Goal: Task Accomplishment & Management: Manage account settings

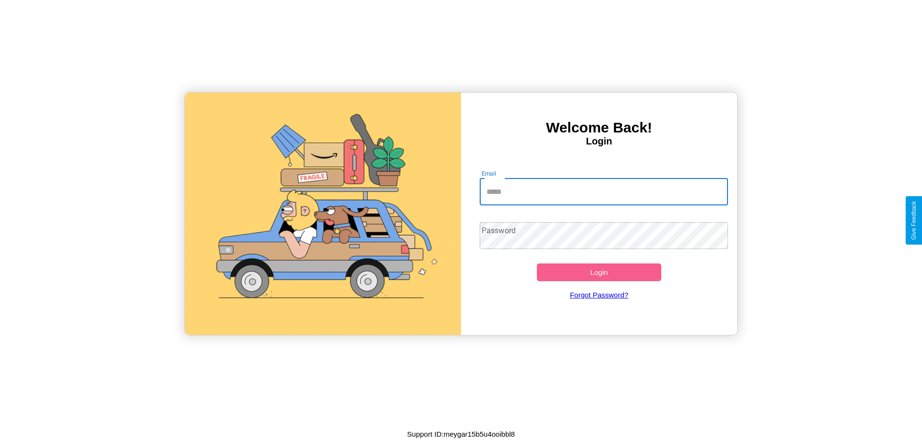
click at [604, 192] on input "Email" at bounding box center [604, 192] width 249 height 27
type input "**********"
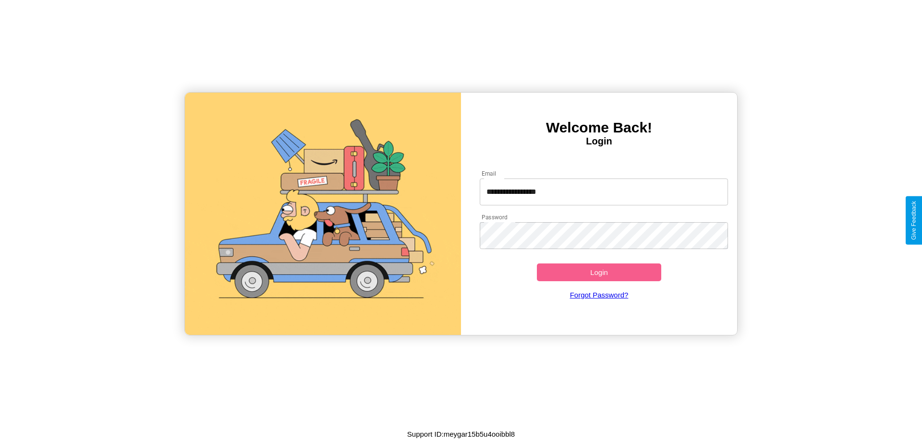
click at [599, 272] on button "Login" at bounding box center [599, 273] width 124 height 18
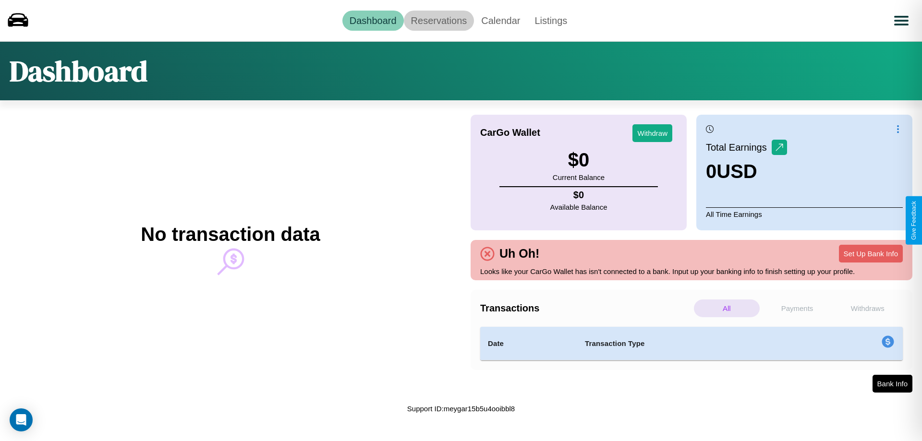
click at [438, 20] on link "Reservations" at bounding box center [439, 21] width 71 height 20
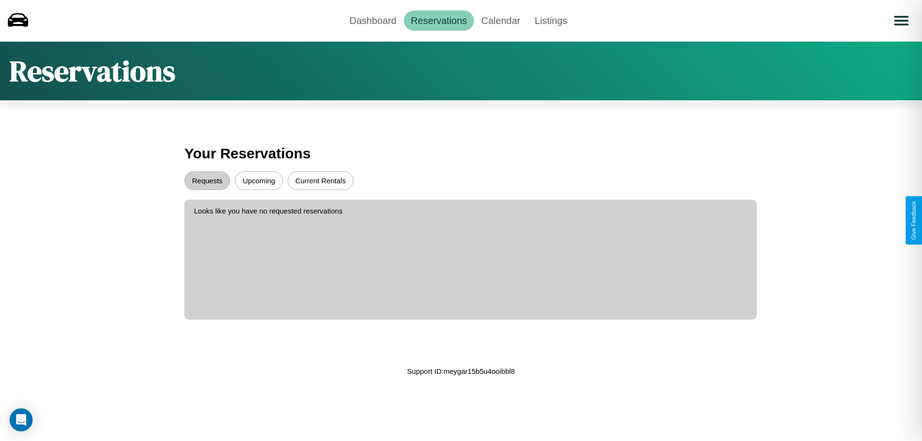
click at [207, 181] on button "Requests" at bounding box center [207, 180] width 46 height 19
click at [259, 181] on button "Upcoming" at bounding box center [259, 180] width 48 height 19
click at [500, 20] on link "Calendar" at bounding box center [500, 21] width 53 height 20
